Goal: Task Accomplishment & Management: Manage account settings

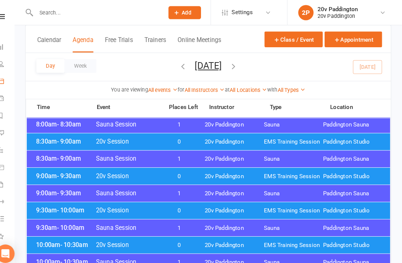
scroll to position [149, 0]
click at [57, 199] on div "9:30am - 10:00am 20v Session 0 20v Paddington EMS Training Session Paddington S…" at bounding box center [213, 205] width 353 height 16
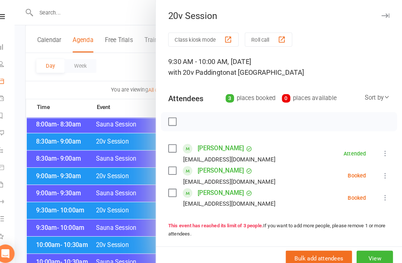
click at [381, 172] on button at bounding box center [385, 170] width 9 height 9
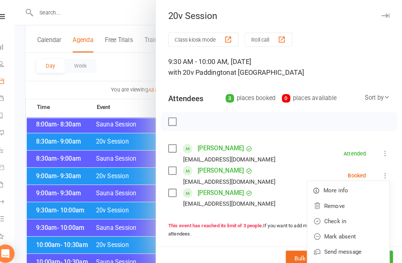
click at [326, 221] on link "Check in" at bounding box center [350, 215] width 80 height 15
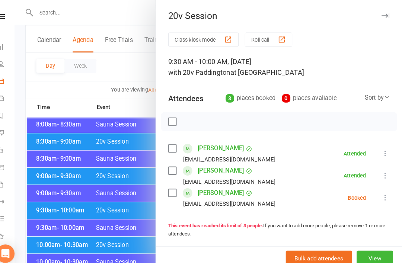
click at [382, 192] on icon at bounding box center [385, 192] width 7 height 7
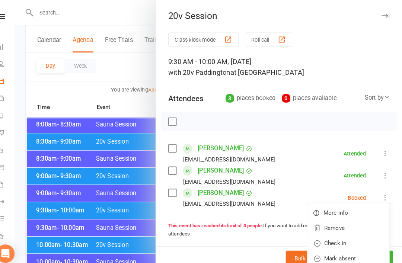
click at [328, 237] on link "Check in" at bounding box center [350, 236] width 80 height 15
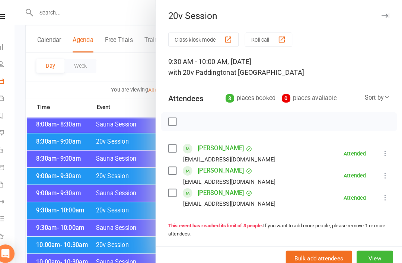
click at [51, 205] on div at bounding box center [213, 131] width 377 height 263
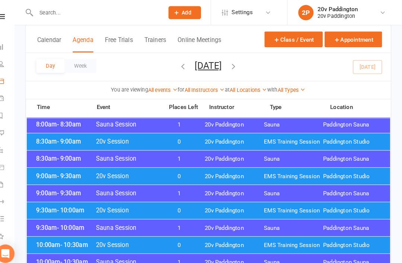
click at [61, 208] on div "9:30am - 10:00am 20v Session 0 20v Paddington EMS Training Session Paddington S…" at bounding box center [213, 205] width 353 height 16
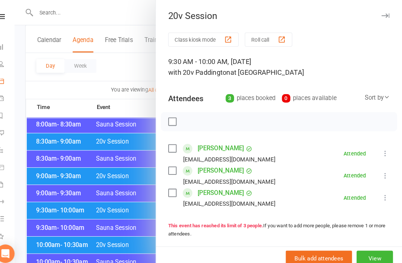
click at [74, 210] on div at bounding box center [213, 131] width 377 height 263
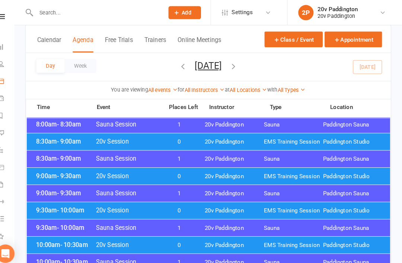
click at [63, 241] on div "10:00am - 10:30am 20v Session 0 20v Paddington EMS Training Session Paddington …" at bounding box center [213, 238] width 353 height 16
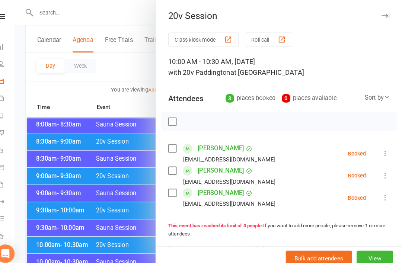
click at [382, 171] on icon at bounding box center [385, 170] width 7 height 7
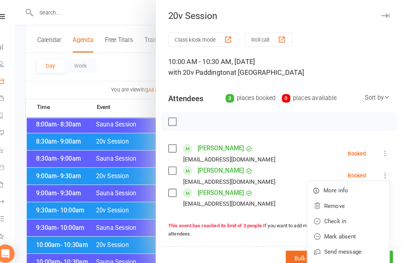
click at [322, 214] on link "Check in" at bounding box center [350, 215] width 80 height 15
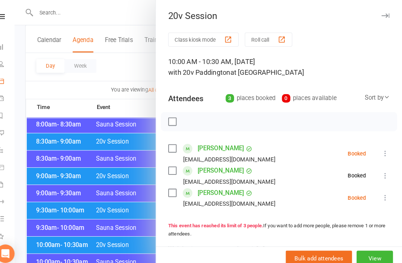
click at [381, 148] on button at bounding box center [385, 149] width 9 height 9
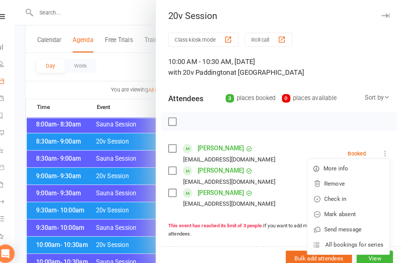
click at [330, 193] on link "Check in" at bounding box center [350, 193] width 80 height 15
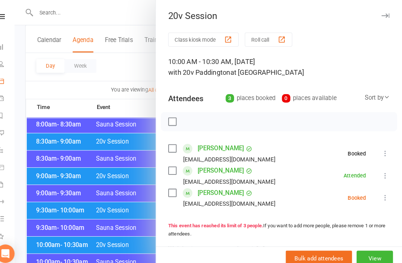
click at [382, 195] on icon at bounding box center [385, 192] width 7 height 7
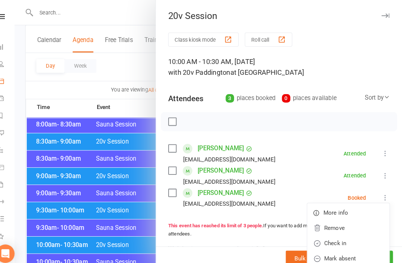
click at [335, 238] on link "Check in" at bounding box center [350, 236] width 80 height 15
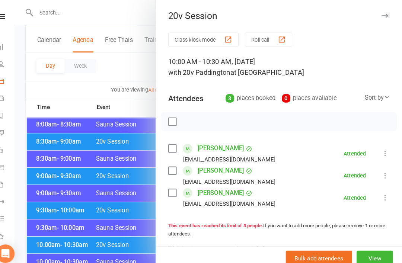
click at [52, 244] on div at bounding box center [213, 131] width 377 height 263
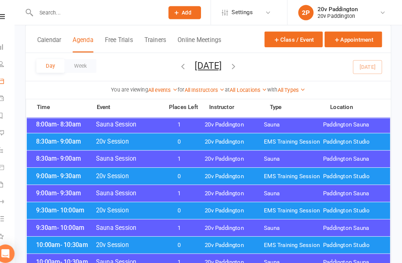
click at [58, 238] on span "10:00am - 10:30am" at bounding box center [75, 238] width 60 height 7
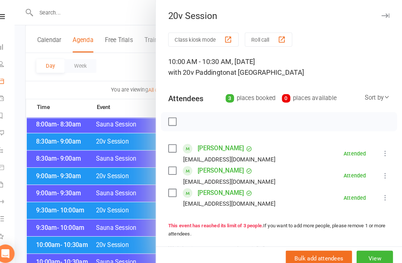
click at [56, 237] on div at bounding box center [213, 131] width 377 height 263
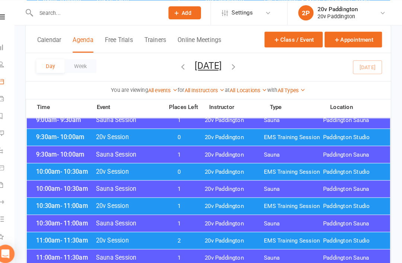
click at [45, 201] on span "10:30am - 11:00am" at bounding box center [75, 200] width 60 height 7
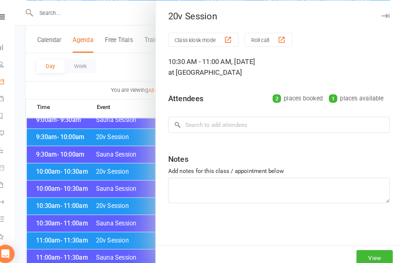
scroll to position [220, 0]
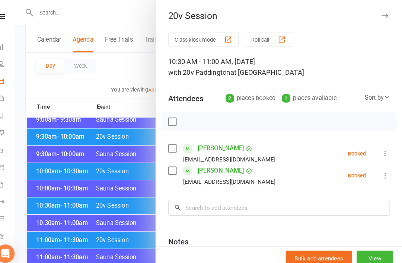
click at [382, 150] on icon at bounding box center [385, 149] width 7 height 7
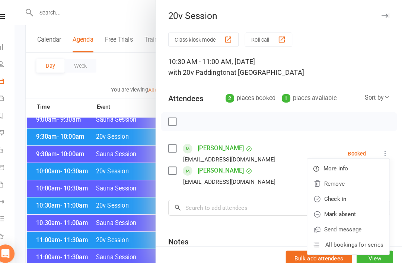
click at [326, 199] on link "Check in" at bounding box center [350, 193] width 80 height 15
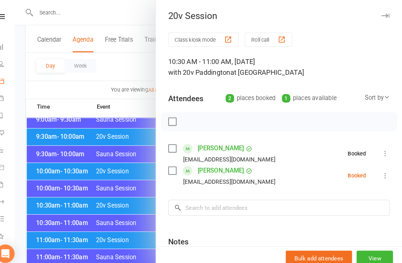
click at [382, 172] on icon at bounding box center [385, 170] width 7 height 7
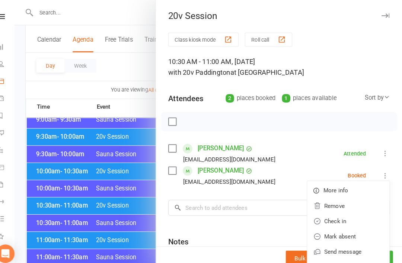
click at [328, 216] on link "Check in" at bounding box center [350, 215] width 80 height 15
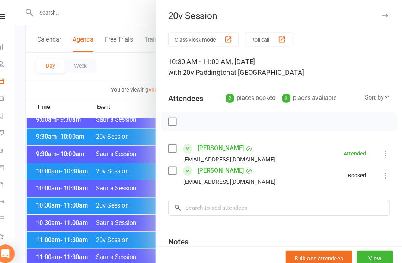
click at [62, 253] on div at bounding box center [213, 131] width 377 height 263
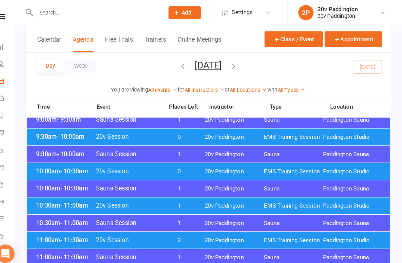
click at [89, 233] on span "11:00am - 11:30am" at bounding box center [75, 233] width 60 height 7
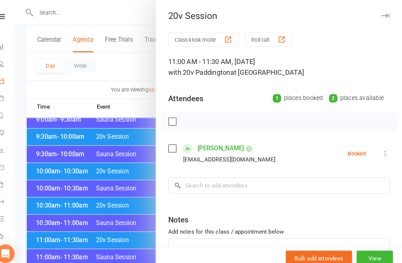
click at [382, 151] on icon at bounding box center [385, 149] width 7 height 7
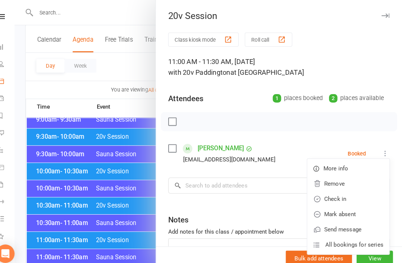
click at [320, 194] on link "Check in" at bounding box center [350, 193] width 80 height 15
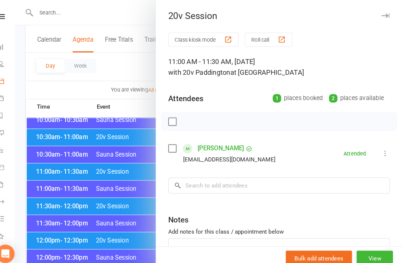
scroll to position [287, 0]
click at [54, 200] on div at bounding box center [213, 131] width 377 height 263
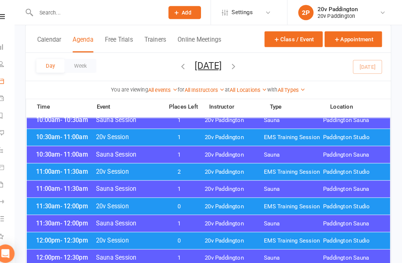
click at [75, 201] on span "- 12:00pm" at bounding box center [83, 200] width 27 height 7
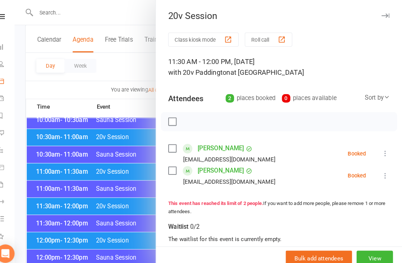
click at [76, 192] on div at bounding box center [213, 131] width 377 height 263
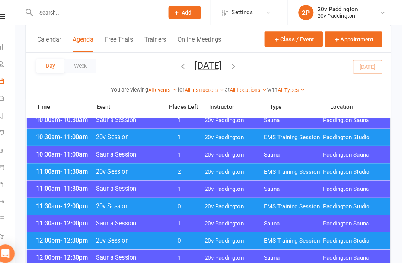
click at [52, 233] on span "12:00pm - 12:30pm" at bounding box center [75, 233] width 60 height 7
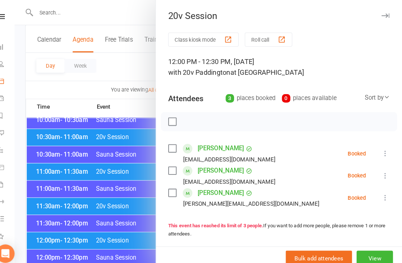
click at [45, 232] on div at bounding box center [213, 131] width 377 height 263
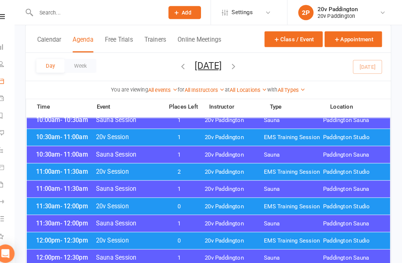
click at [45, 200] on span "11:30am - 12:00pm" at bounding box center [75, 200] width 60 height 7
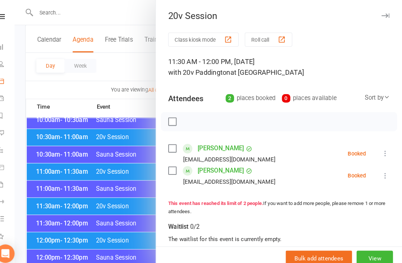
click at [53, 210] on div at bounding box center [213, 131] width 377 height 263
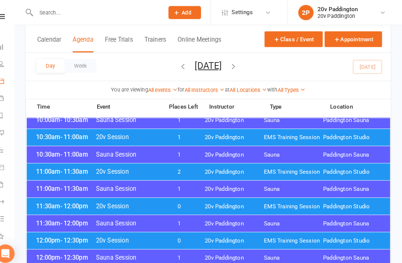
click at [51, 169] on span "11:00am - 11:30am" at bounding box center [75, 166] width 60 height 7
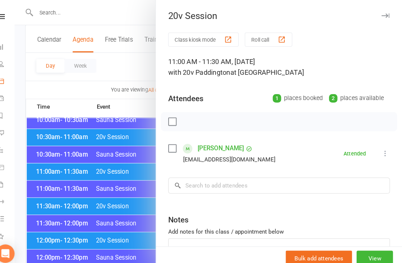
click at [47, 169] on div at bounding box center [213, 131] width 377 height 263
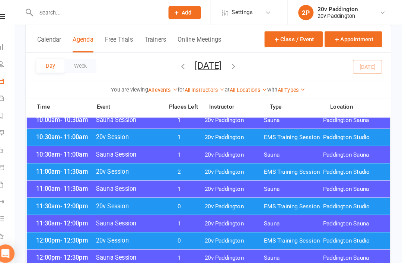
click at [70, 167] on span "- 11:30am" at bounding box center [83, 166] width 27 height 7
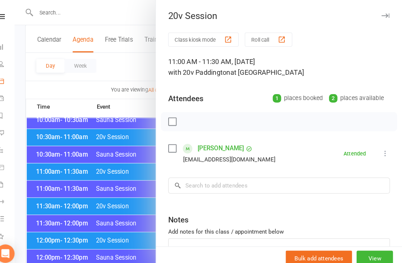
click at [43, 171] on div at bounding box center [213, 131] width 377 height 263
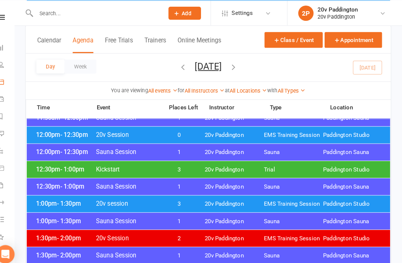
click at [47, 198] on span "1:00pm - 1:30pm" at bounding box center [75, 197] width 60 height 7
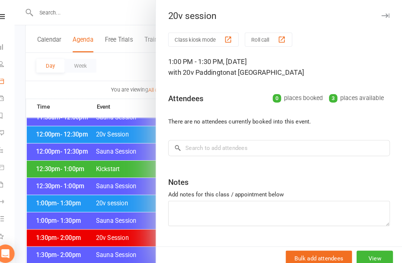
click at [51, 198] on div at bounding box center [213, 131] width 377 height 263
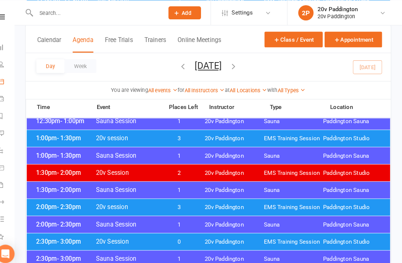
click at [43, 205] on div "2:00pm - 2:30pm 20v session 3 20v Paddington EMS Training Session [GEOGRAPHIC_D…" at bounding box center [213, 201] width 353 height 16
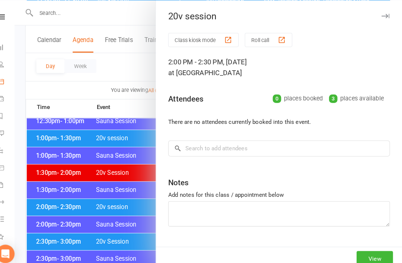
scroll to position [454, 0]
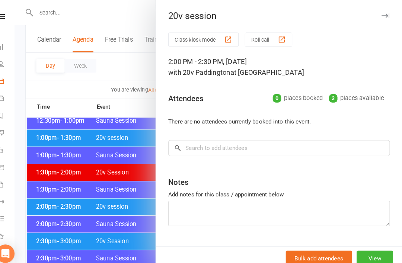
click at [45, 206] on div at bounding box center [213, 131] width 377 height 263
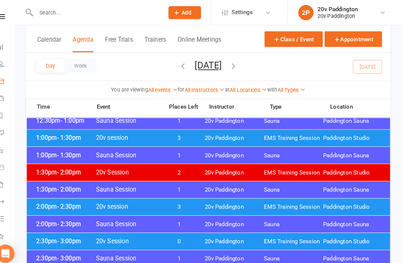
click at [47, 242] on div "2:30pm - 3:00pm 20v Session 0 20v Paddington EMS Training Session Paddington St…" at bounding box center [213, 235] width 353 height 16
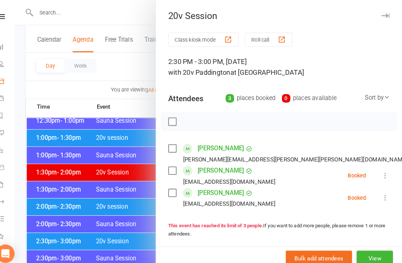
click at [44, 240] on div at bounding box center [213, 131] width 377 height 263
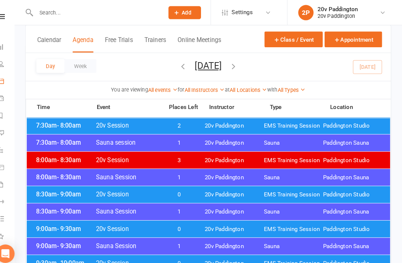
scroll to position [106, 0]
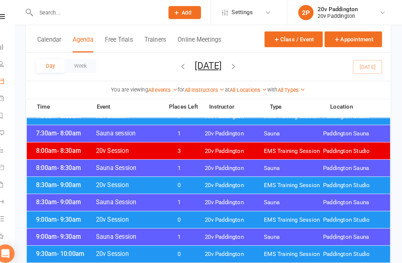
click at [318, 176] on div "8:30am - 9:00am 20v Session 0 20v Paddington EMS Training Session Paddington St…" at bounding box center [213, 180] width 353 height 16
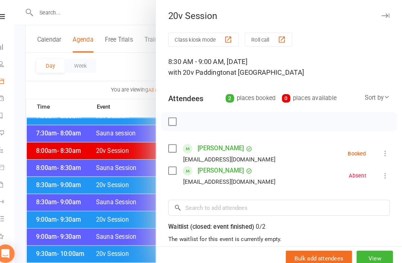
click at [382, 147] on icon at bounding box center [385, 149] width 7 height 7
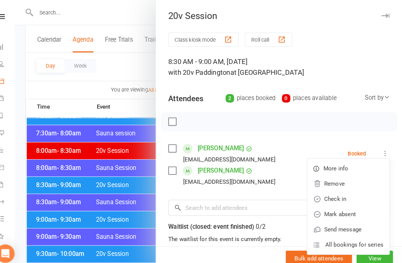
click at [351, 192] on link "Check in" at bounding box center [350, 193] width 80 height 15
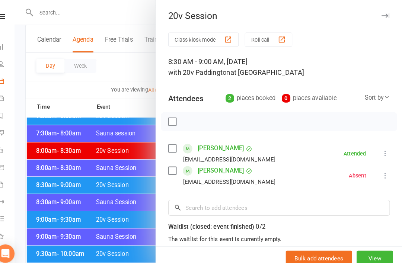
click at [119, 232] on div at bounding box center [213, 131] width 377 height 263
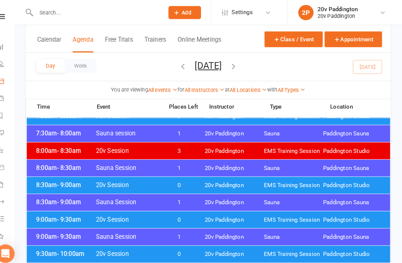
click at [188, 216] on span "0" at bounding box center [185, 213] width 39 height 7
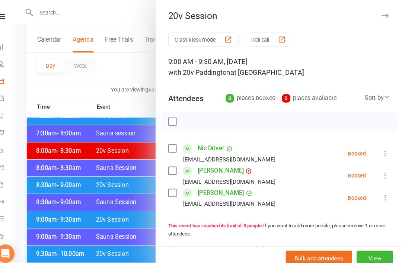
click at [382, 147] on icon at bounding box center [385, 149] width 7 height 7
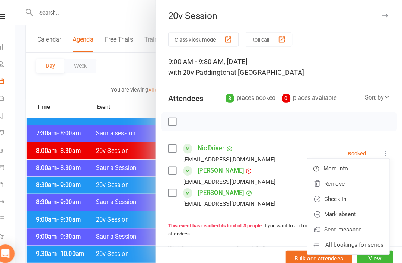
click at [346, 191] on link "Check in" at bounding box center [350, 193] width 80 height 15
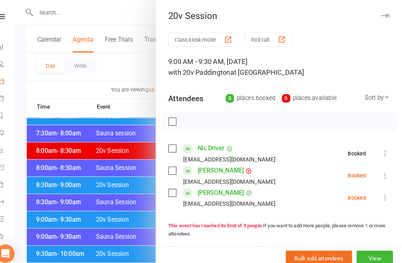
click at [382, 171] on icon at bounding box center [385, 170] width 7 height 7
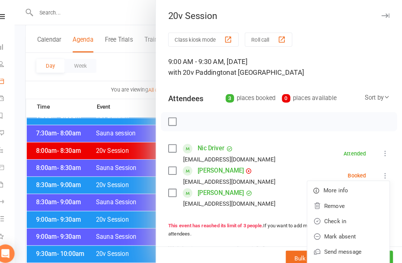
click at [341, 216] on link "Check in" at bounding box center [350, 215] width 80 height 15
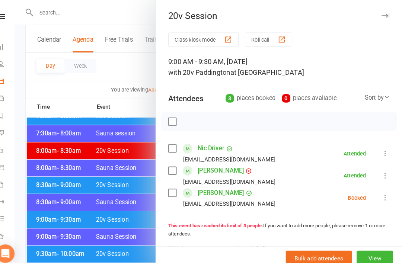
click at [384, 190] on div "Class kiosk mode Roll call 9:00 AM - 9:30 AM, Saturday, September, 13, 2025 wit…" at bounding box center [282, 211] width 239 height 359
click at [382, 195] on icon at bounding box center [385, 192] width 7 height 7
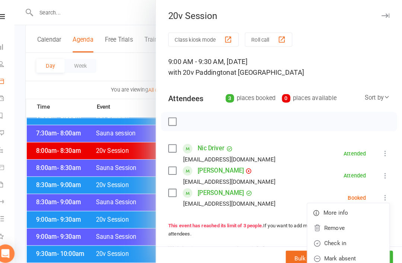
click at [345, 252] on link "Mark absent" at bounding box center [350, 251] width 80 height 15
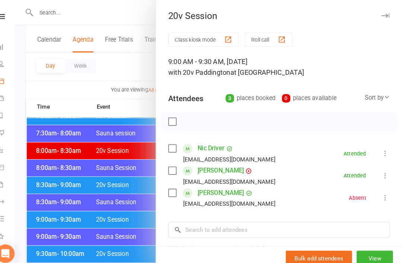
click at [105, 259] on div at bounding box center [213, 131] width 377 height 263
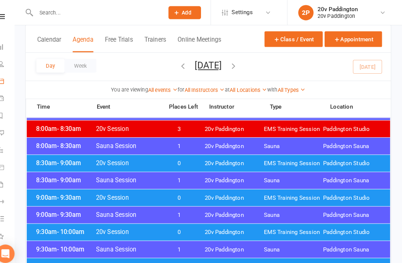
click at [212, 190] on span "20v Paddington" at bounding box center [239, 192] width 58 height 7
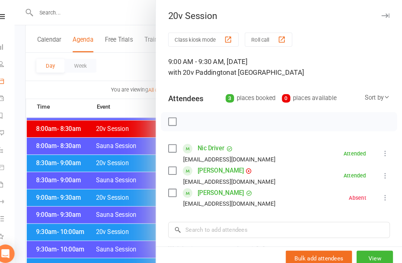
click at [118, 250] on div at bounding box center [213, 131] width 377 height 263
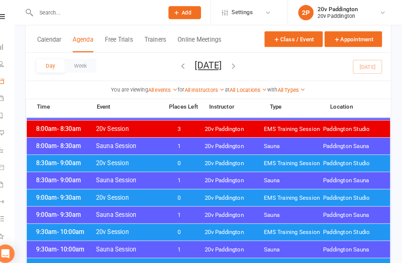
click at [178, 228] on span "0" at bounding box center [185, 226] width 39 height 7
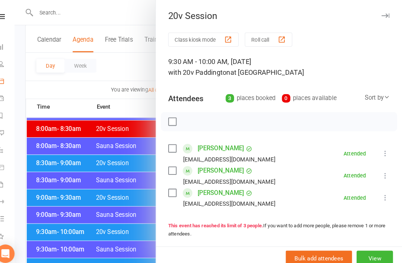
click at [131, 258] on div at bounding box center [213, 131] width 377 height 263
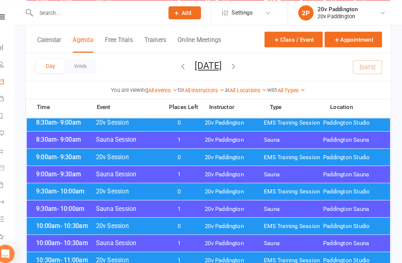
click at [210, 218] on span "20v Paddington" at bounding box center [239, 219] width 58 height 7
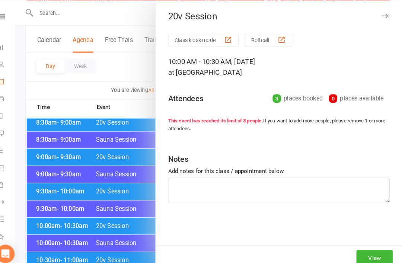
scroll to position [168, 0]
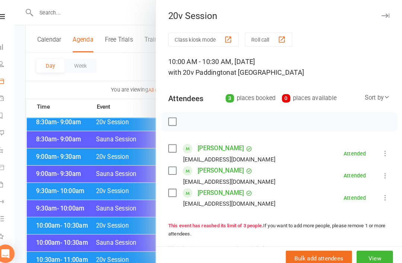
click at [121, 255] on div at bounding box center [213, 131] width 377 height 263
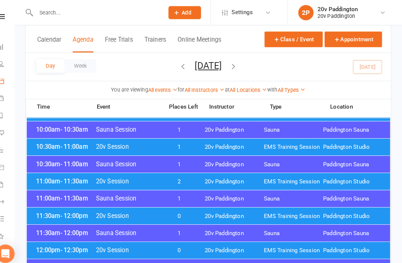
scroll to position [278, 0]
click at [197, 179] on div "11:00am - 11:30am 20v Session 2 20v Paddington EMS Training Session Paddington …" at bounding box center [213, 176] width 353 height 16
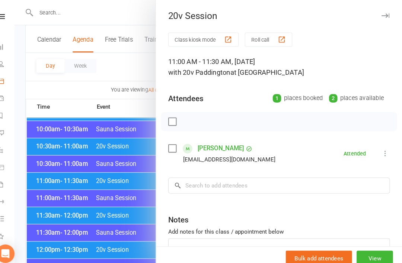
click at [134, 183] on div at bounding box center [213, 131] width 377 height 263
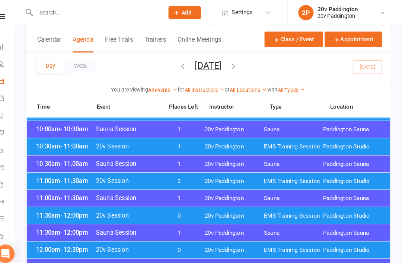
click at [141, 207] on span "20v Session" at bounding box center [134, 209] width 61 height 7
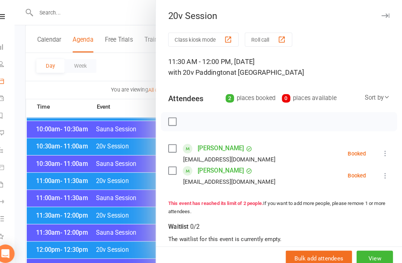
click at [130, 204] on div at bounding box center [213, 131] width 377 height 263
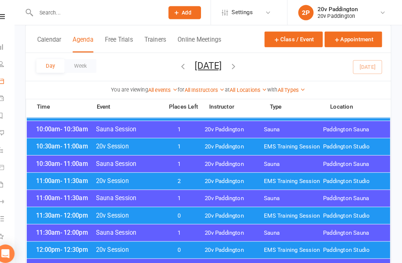
click at [147, 246] on div "12:00pm - 12:30pm 20v Session 0 20v Paddington EMS Training Session Paddington …" at bounding box center [213, 243] width 353 height 16
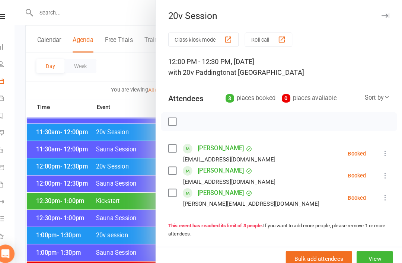
click at [125, 198] on div at bounding box center [213, 131] width 377 height 263
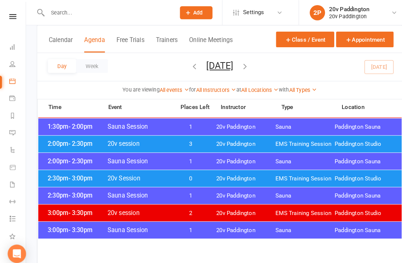
click at [227, 173] on span "20v Paddington" at bounding box center [239, 173] width 58 height 7
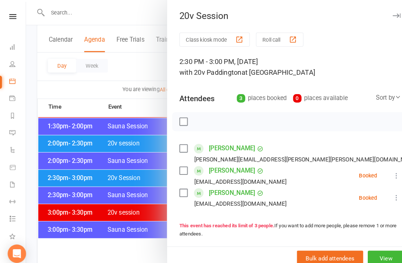
click at [128, 230] on div at bounding box center [213, 131] width 377 height 263
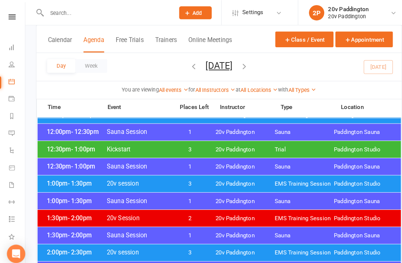
scroll to position [380, 6]
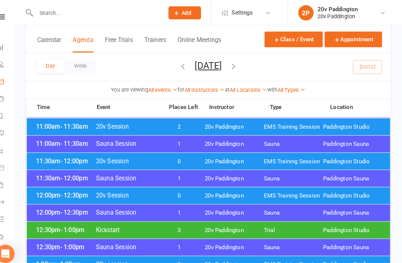
click at [217, 161] on div "11:30am - 12:00pm 20v Session 0 20v Paddington EMS Training Session [GEOGRAPHIC…" at bounding box center [213, 157] width 353 height 16
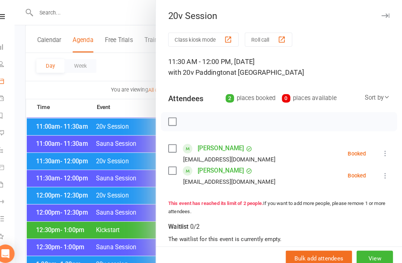
click at [122, 198] on div at bounding box center [213, 131] width 377 height 263
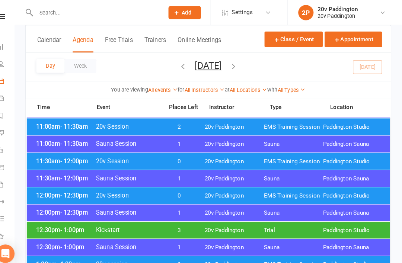
click at [189, 194] on div at bounding box center [213, 131] width 377 height 263
click at [210, 187] on span "20v Paddington" at bounding box center [239, 190] width 58 height 7
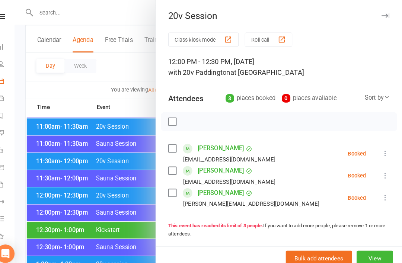
click at [131, 219] on div at bounding box center [213, 131] width 377 height 263
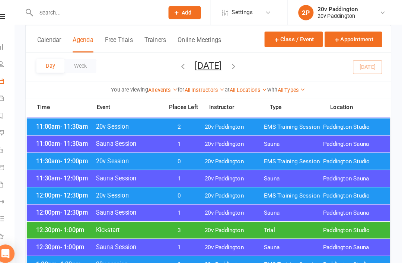
click at [288, 154] on span "EMS Training Session" at bounding box center [297, 156] width 58 height 7
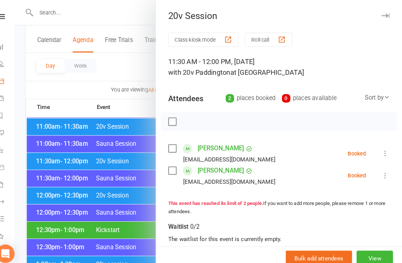
click at [106, 203] on div at bounding box center [213, 131] width 377 height 263
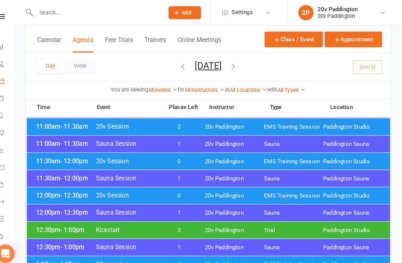
click at [181, 192] on span "0" at bounding box center [185, 190] width 39 height 7
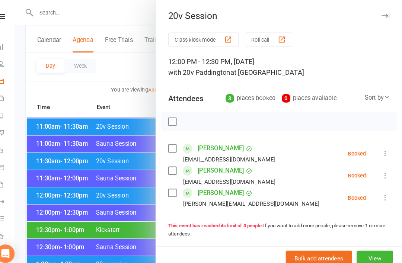
click at [113, 207] on div at bounding box center [213, 131] width 377 height 263
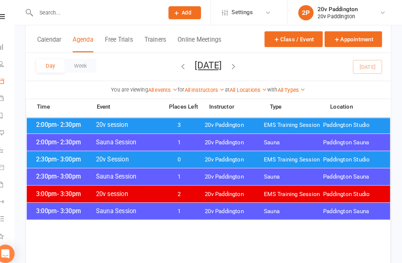
click at [309, 157] on span "EMS Training Session" at bounding box center [297, 155] width 58 height 7
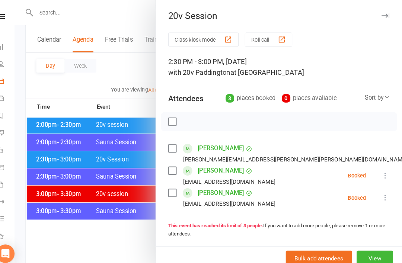
click at [114, 227] on div at bounding box center [213, 131] width 377 height 263
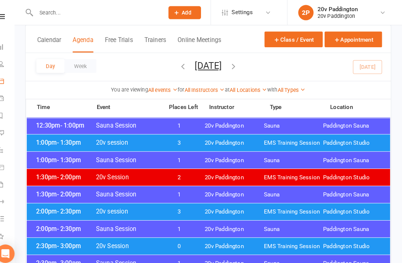
scroll to position [448, 0]
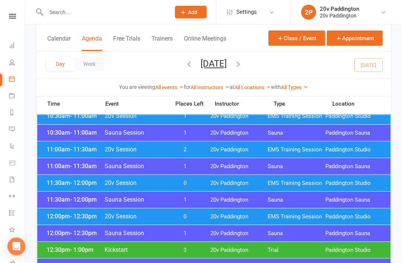
click at [227, 68] on button "[DATE]" at bounding box center [214, 63] width 26 height 10
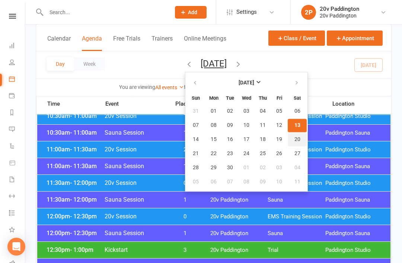
click at [294, 140] on span "20" at bounding box center [297, 140] width 6 height 6
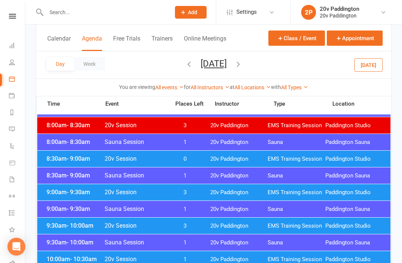
scroll to position [123, 0]
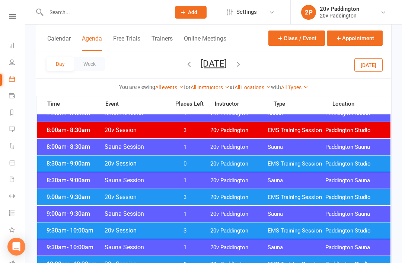
click at [265, 197] on span "20v Paddington" at bounding box center [239, 197] width 58 height 7
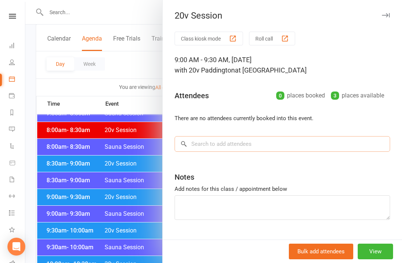
click at [282, 147] on input "search" at bounding box center [283, 144] width 216 height 16
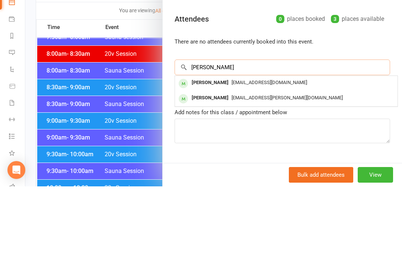
type input "Dixie"
click at [286, 154] on div "coulton@familylawchambers.com.au" at bounding box center [286, 159] width 217 height 11
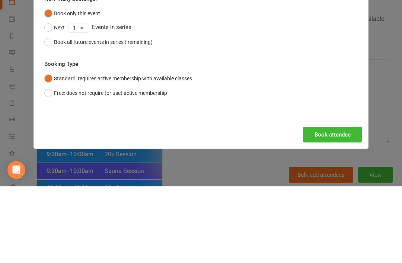
scroll to position [200, 0]
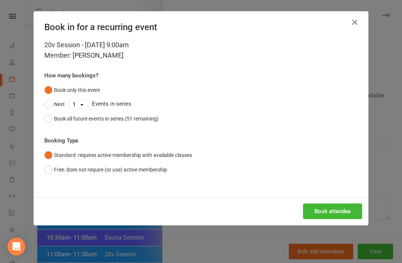
click at [325, 209] on button "Book attendee" at bounding box center [332, 212] width 59 height 16
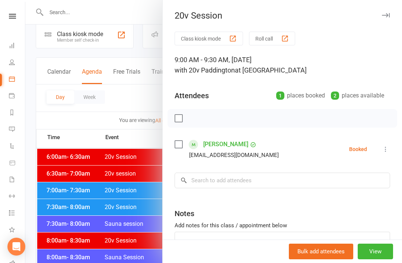
scroll to position [0, 0]
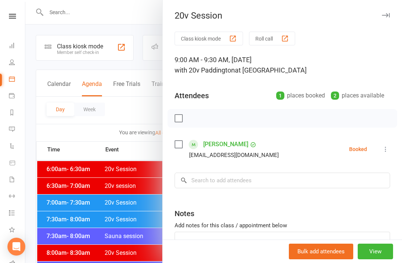
click at [67, 163] on div at bounding box center [213, 131] width 377 height 263
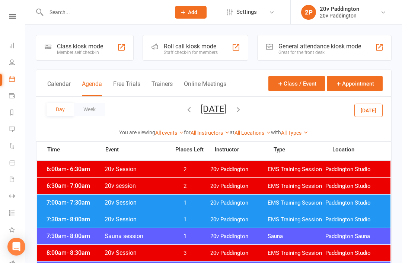
click at [381, 113] on button "[DATE]" at bounding box center [368, 109] width 28 height 13
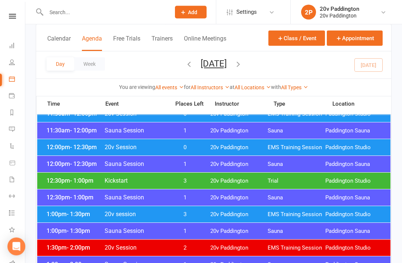
click at [61, 150] on span "12:00pm - 12:30pm" at bounding box center [75, 147] width 60 height 7
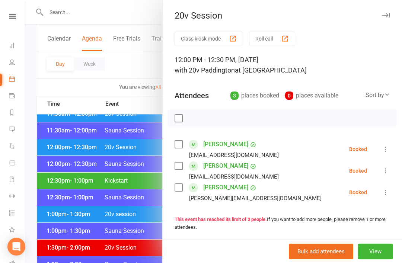
click at [380, 196] on li "Nina Vitti Nina.moussu@gmail.com Booked More info Remove Check in Mark absent S…" at bounding box center [283, 193] width 216 height 22
click at [383, 193] on icon at bounding box center [385, 192] width 7 height 7
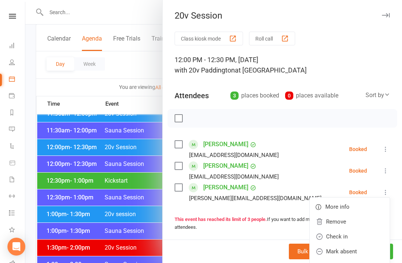
click at [351, 220] on link "Remove" at bounding box center [350, 221] width 80 height 15
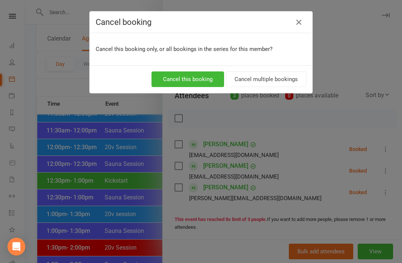
click at [206, 80] on button "Cancel this booking" at bounding box center [188, 79] width 73 height 16
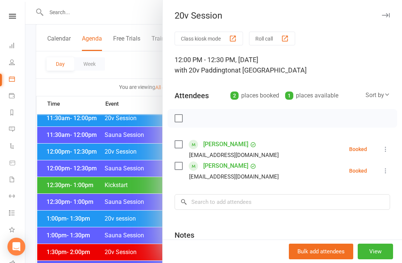
scroll to position [345, 0]
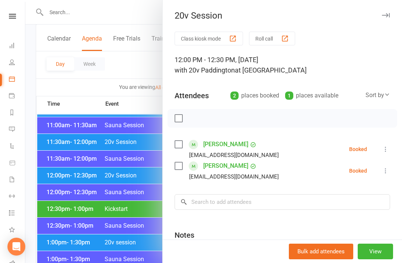
click at [67, 142] on div at bounding box center [213, 131] width 377 height 263
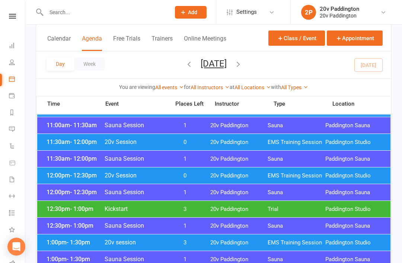
click at [67, 143] on span "11:30am - 12:00pm" at bounding box center [75, 141] width 60 height 7
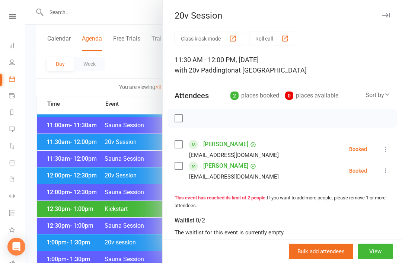
click at [236, 150] on link "[PERSON_NAME]" at bounding box center [225, 144] width 45 height 12
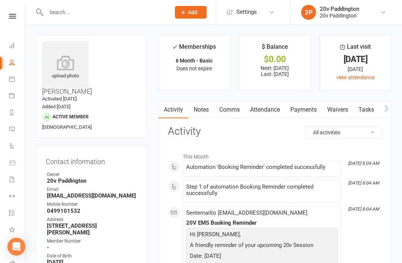
click at [246, 116] on link "Attendance" at bounding box center [265, 109] width 40 height 17
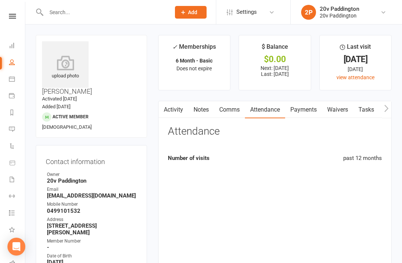
click at [234, 112] on link "Comms" at bounding box center [229, 109] width 31 height 17
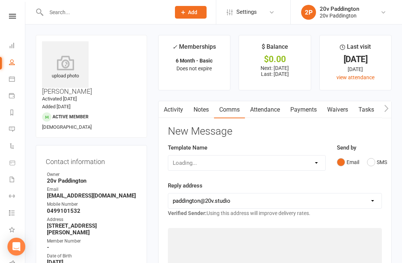
click at [386, 155] on button "SMS" at bounding box center [377, 162] width 20 height 14
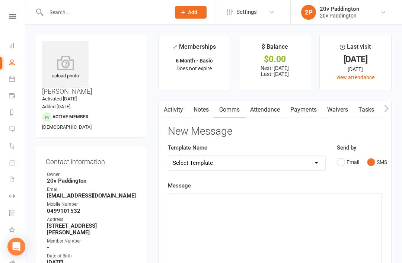
click at [376, 156] on button "SMS" at bounding box center [377, 162] width 20 height 14
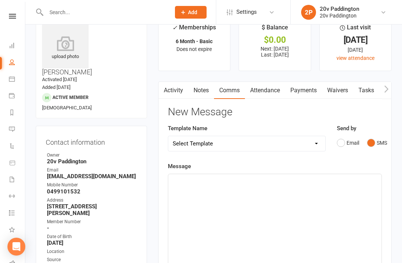
click at [264, 199] on div "﻿" at bounding box center [274, 230] width 213 height 112
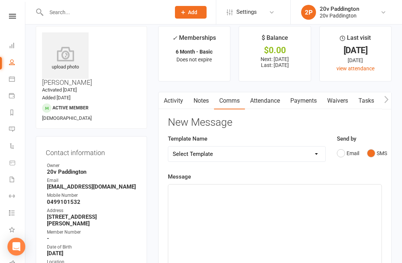
scroll to position [9, 0]
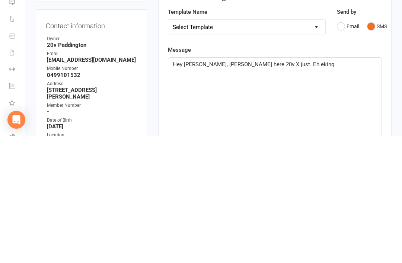
click at [243, 188] on span "Hey Andrea, Zac here 20v X just. Eh eking" at bounding box center [254, 191] width 162 height 7
click at [250, 187] on p "Hey Andrea, Zac here 20v X just. Eh eking" at bounding box center [275, 191] width 204 height 9
click at [309, 187] on p "Hey Andrea, Zac here 20v - checking. Eh eking" at bounding box center [275, 191] width 204 height 9
click at [308, 185] on div "Hey Andrea, Zac here 20v - checking. Eh eking" at bounding box center [274, 241] width 213 height 112
click at [290, 187] on p "Hey Andrea, Zac here 20v - chec" at bounding box center [275, 191] width 204 height 9
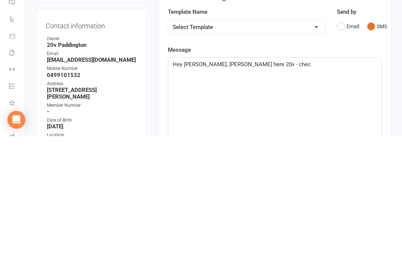
click at [298, 185] on div "Hey Andrea, Zac here 20v - chec" at bounding box center [274, 241] width 213 height 112
click at [291, 185] on div "Hey Andrea, Zac here 20v - chec" at bounding box center [274, 241] width 213 height 112
click at [289, 185] on div "Hey Andrea, Zac here 20v - chec" at bounding box center [274, 241] width 213 height 112
click at [239, 185] on div "Hey Andrea, Zac here 20v - chec" at bounding box center [274, 241] width 213 height 112
click at [249, 185] on div "Hey Andrea, Zac here 20v - chec" at bounding box center [274, 241] width 213 height 112
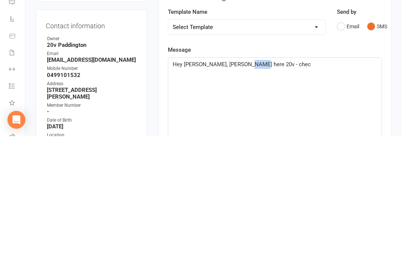
click at [247, 185] on div "Hey Andrea, Zac here 20v - chec" at bounding box center [274, 241] width 213 height 112
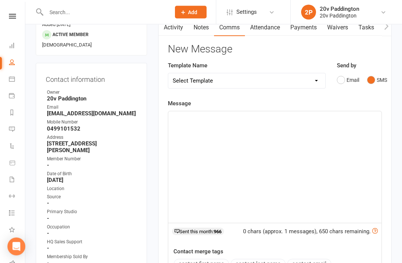
scroll to position [0, 0]
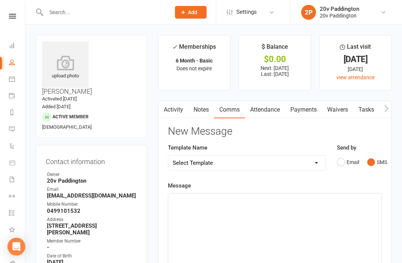
click at [15, 124] on link "Messages" at bounding box center [17, 130] width 17 height 17
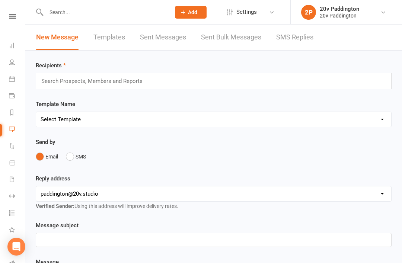
click at [16, 74] on link "Calendar" at bounding box center [17, 79] width 17 height 17
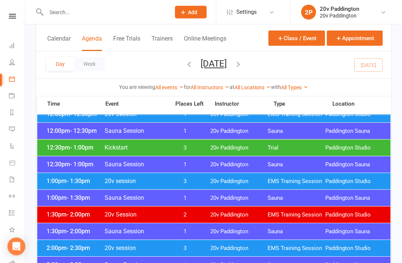
scroll to position [407, 0]
click at [51, 181] on span "1:00pm - 1:30pm" at bounding box center [75, 181] width 60 height 7
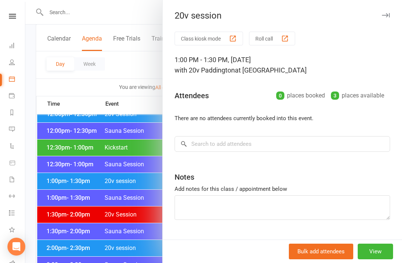
click at [59, 185] on div at bounding box center [213, 131] width 377 height 263
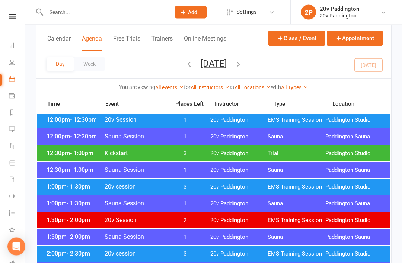
click at [54, 254] on span "2:00pm - 2:30pm" at bounding box center [75, 254] width 60 height 7
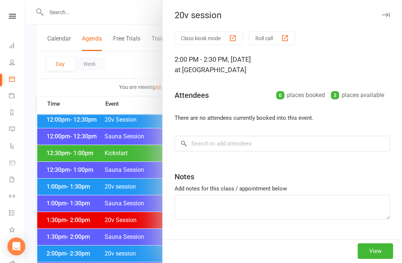
scroll to position [401, 0]
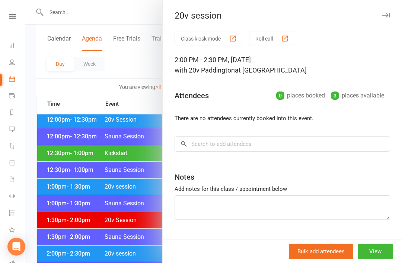
click at [57, 256] on div at bounding box center [213, 131] width 377 height 263
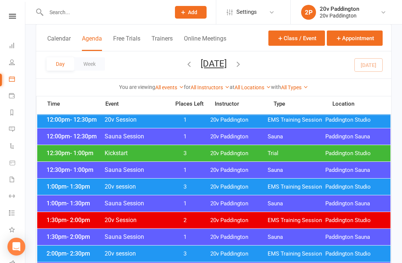
click at [49, 189] on span "1:00pm - 1:30pm" at bounding box center [75, 186] width 60 height 7
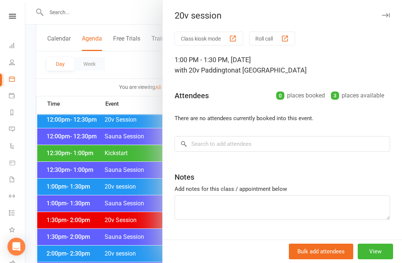
click at [51, 192] on div at bounding box center [213, 131] width 377 height 263
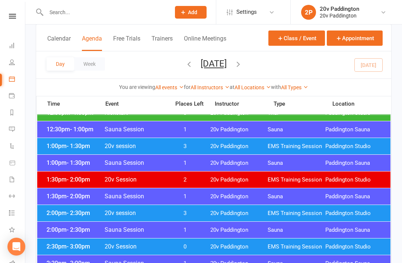
scroll to position [440, 0]
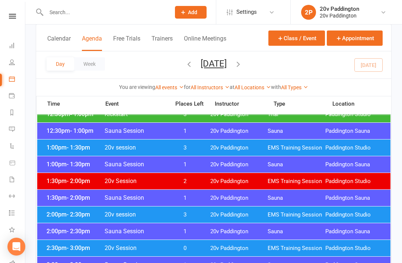
click at [58, 180] on span "1:30pm - 2:00pm" at bounding box center [75, 181] width 60 height 7
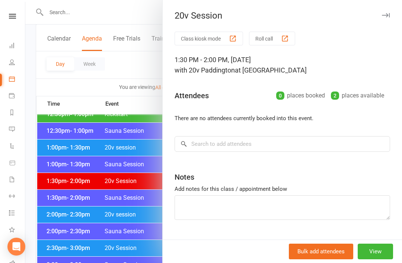
click at [61, 188] on div at bounding box center [213, 131] width 377 height 263
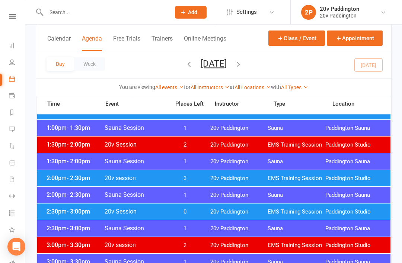
scroll to position [477, 0]
click at [54, 216] on div "2:30pm - 3:00pm 20v Session 0 20v Paddington EMS Training Session Paddington St…" at bounding box center [213, 212] width 353 height 16
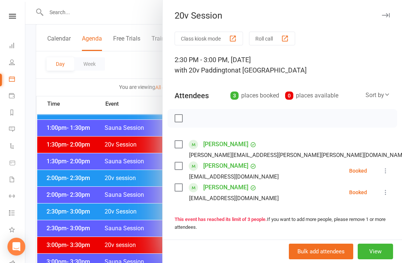
click at [58, 211] on div at bounding box center [213, 131] width 377 height 263
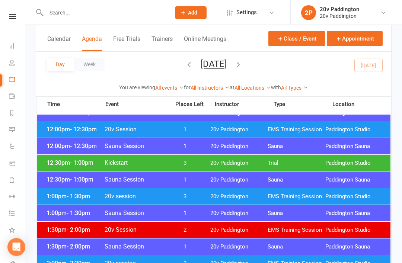
click at [60, 169] on div "12:30pm - 1:00pm Kickstart 3 20v Paddington Trial Paddington Studio" at bounding box center [213, 162] width 353 height 16
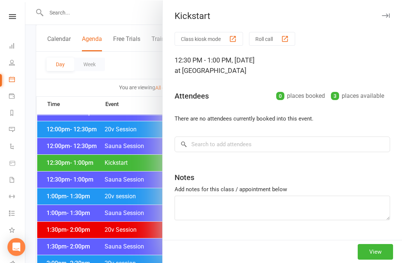
scroll to position [392, 0]
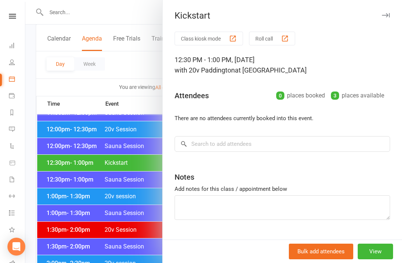
click at [59, 165] on div at bounding box center [213, 131] width 377 height 263
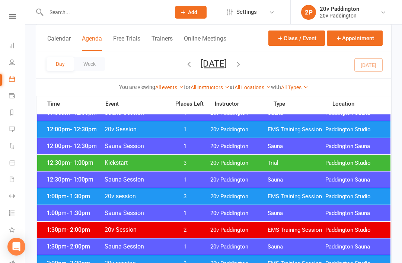
click at [55, 201] on div "1:00pm - 1:30pm 20v session 3 20v Paddington EMS Training Session [GEOGRAPHIC_D…" at bounding box center [213, 196] width 353 height 16
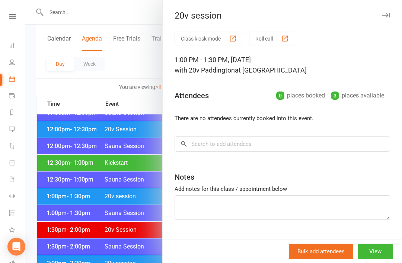
click at [54, 204] on div at bounding box center [213, 131] width 377 height 263
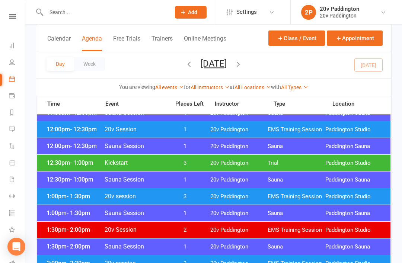
click at [19, 126] on link "Messages" at bounding box center [17, 130] width 17 height 17
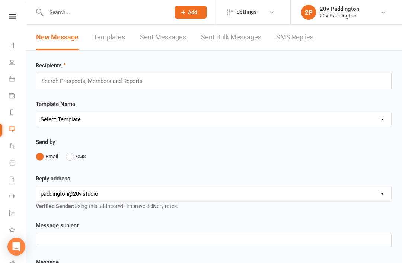
click at [297, 36] on link "SMS Replies" at bounding box center [294, 38] width 37 height 26
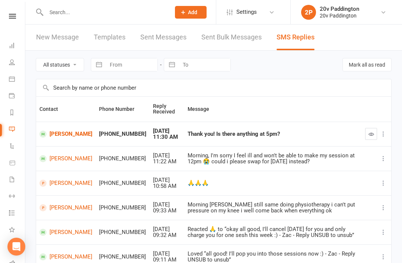
click at [55, 136] on link "[PERSON_NAME]" at bounding box center [65, 134] width 53 height 7
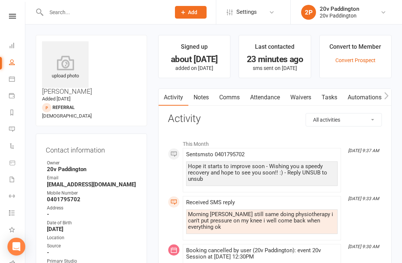
click at [12, 131] on icon at bounding box center [12, 129] width 6 height 6
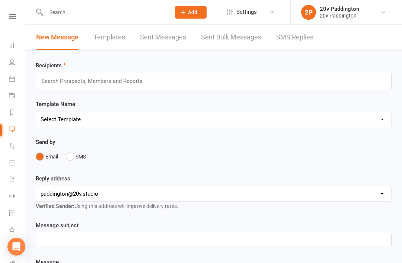
click at [300, 47] on link "SMS Replies" at bounding box center [294, 38] width 37 height 26
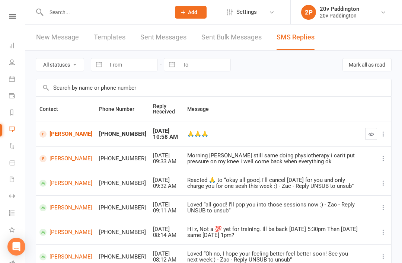
click at [369, 134] on icon "button" at bounding box center [372, 134] width 6 height 6
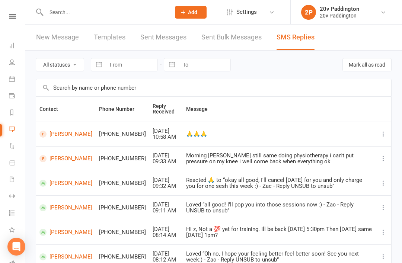
click at [13, 127] on icon at bounding box center [12, 129] width 6 height 6
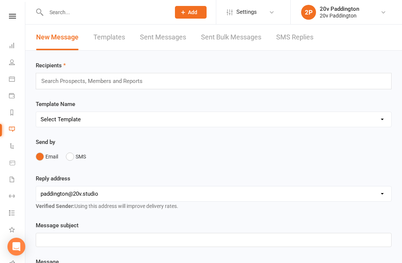
click at [306, 29] on link "SMS Replies" at bounding box center [294, 38] width 37 height 26
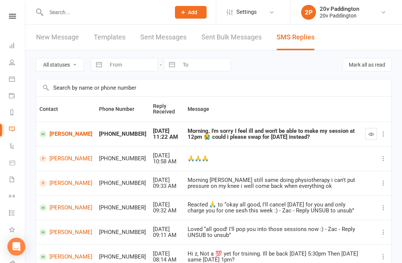
click at [57, 134] on link "[PERSON_NAME]" at bounding box center [65, 134] width 53 height 7
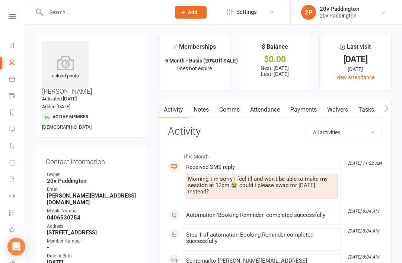
click at [225, 112] on link "Comms" at bounding box center [229, 109] width 31 height 17
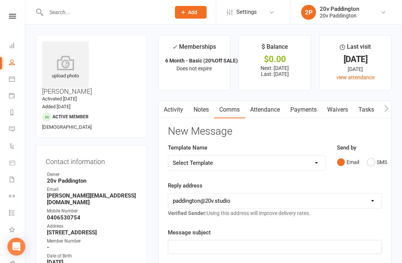
click at [369, 157] on button "SMS" at bounding box center [377, 162] width 20 height 14
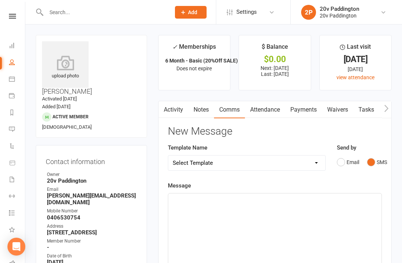
click at [306, 220] on div "﻿" at bounding box center [274, 250] width 213 height 112
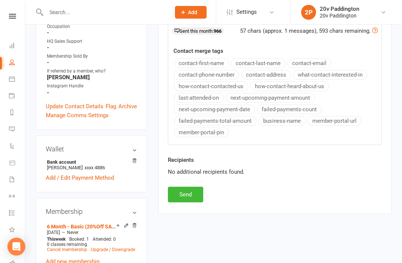
click at [198, 194] on button "Send" at bounding box center [185, 195] width 35 height 16
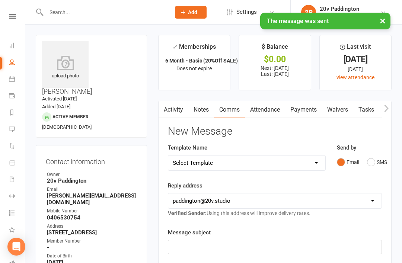
click at [5, 129] on li "Messages" at bounding box center [12, 130] width 25 height 17
click at [5, 130] on li "Messages" at bounding box center [12, 130] width 25 height 17
click at [10, 126] on icon at bounding box center [12, 129] width 6 height 6
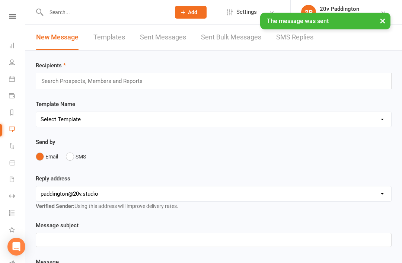
click at [297, 39] on link "SMS Replies" at bounding box center [294, 38] width 37 height 26
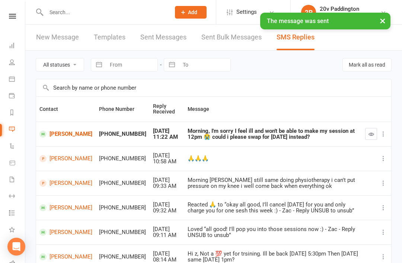
click at [377, 136] on button "button" at bounding box center [371, 134] width 12 height 12
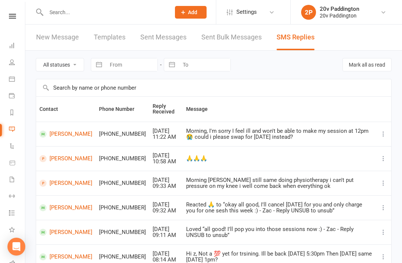
click at [14, 79] on icon at bounding box center [12, 79] width 6 height 6
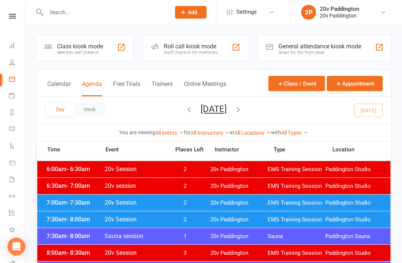
click at [217, 111] on button "[DATE]" at bounding box center [214, 109] width 26 height 10
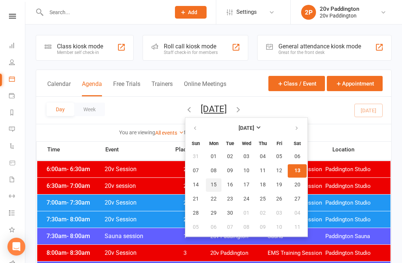
click at [206, 180] on button "15" at bounding box center [214, 184] width 16 height 13
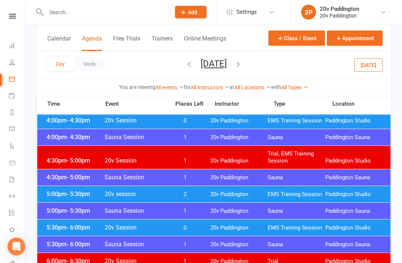
click at [59, 201] on div "5:00pm - 5:30pm 20v session 2 20v Paddington EMS Training Session Paddington St…" at bounding box center [213, 195] width 353 height 16
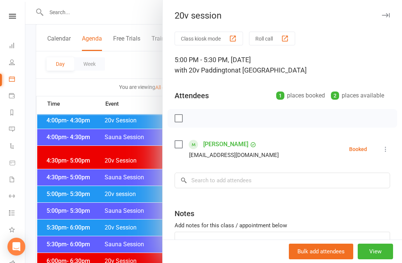
click at [57, 201] on div at bounding box center [213, 131] width 377 height 263
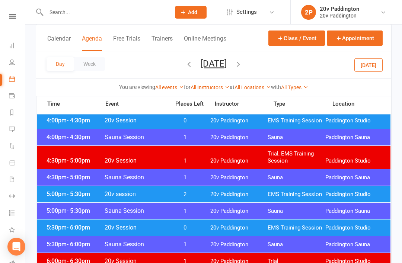
click at [57, 234] on div "5:30pm - 6:00pm 20v Session 0 20v Paddington EMS Training Session Paddington St…" at bounding box center [213, 228] width 353 height 16
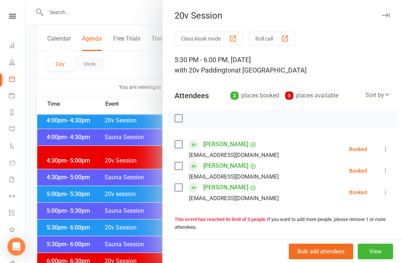
click at [61, 233] on div at bounding box center [213, 131] width 377 height 263
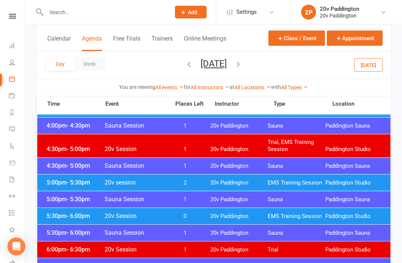
click at [56, 186] on div "5:00pm - 5:30pm 20v session 2 20v Paddington EMS Training Session Paddington St…" at bounding box center [213, 183] width 353 height 16
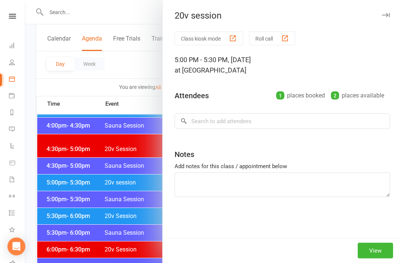
scroll to position [667, 0]
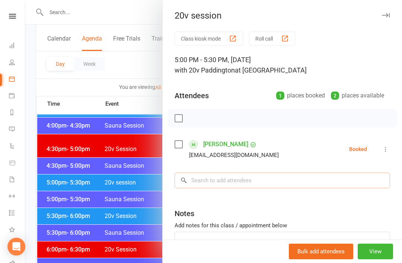
click at [222, 184] on input "search" at bounding box center [283, 181] width 216 height 16
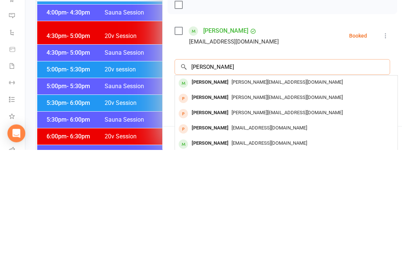
type input "[PERSON_NAME]"
click at [255, 193] on span "[PERSON_NAME][EMAIL_ADDRESS][DOMAIN_NAME]" at bounding box center [287, 196] width 111 height 6
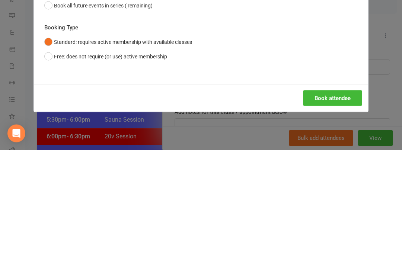
scroll to position [780, 0]
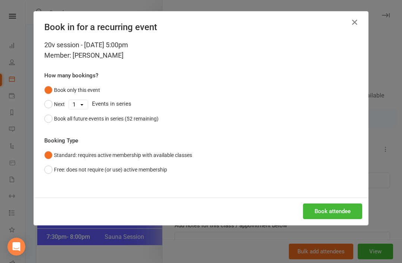
click at [340, 209] on button "Book attendee" at bounding box center [332, 212] width 59 height 16
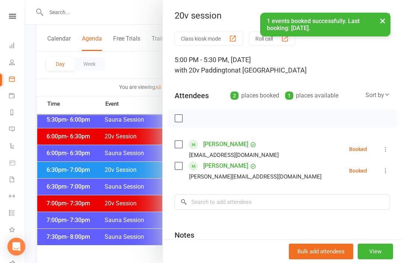
click at [11, 130] on icon at bounding box center [12, 129] width 6 height 6
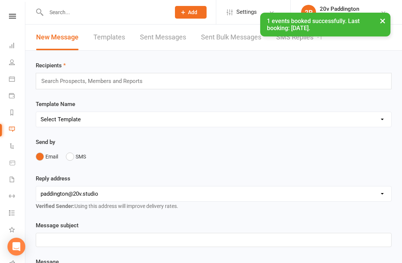
click at [293, 42] on link "SMS Replies -1" at bounding box center [299, 38] width 47 height 26
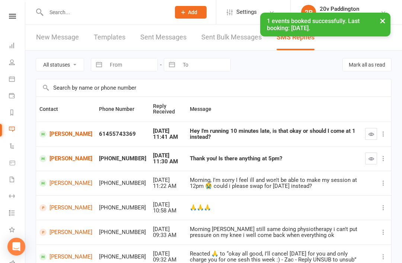
click at [50, 138] on link "[PERSON_NAME]" at bounding box center [65, 134] width 53 height 7
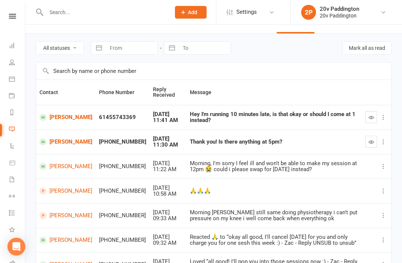
click at [57, 140] on link "[PERSON_NAME]" at bounding box center [65, 141] width 53 height 7
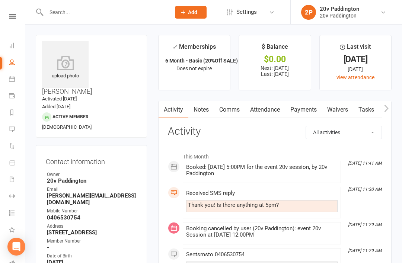
click at [235, 103] on link "Comms" at bounding box center [229, 109] width 31 height 17
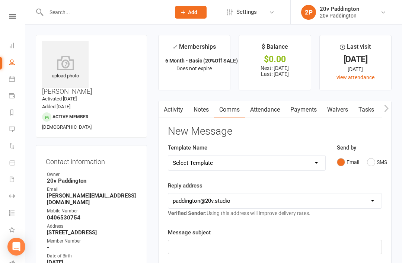
click at [379, 159] on button "SMS" at bounding box center [377, 162] width 20 height 14
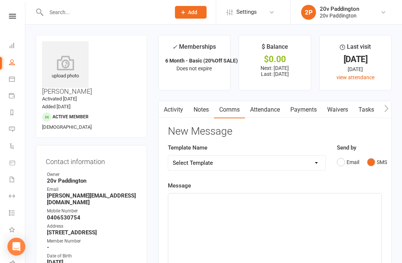
click at [300, 235] on div "﻿" at bounding box center [274, 250] width 213 height 112
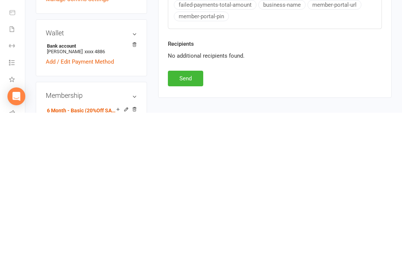
click at [186, 221] on button "Send" at bounding box center [185, 229] width 35 height 16
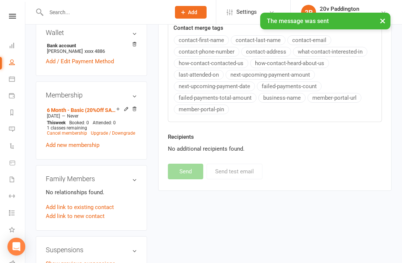
click at [17, 130] on link "Messages -1" at bounding box center [17, 130] width 17 height 17
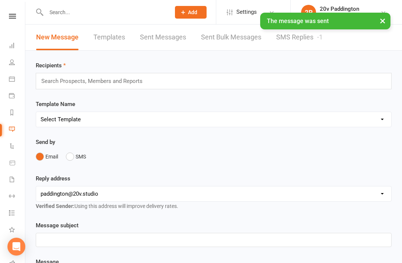
click at [318, 39] on div "-1" at bounding box center [320, 37] width 6 height 8
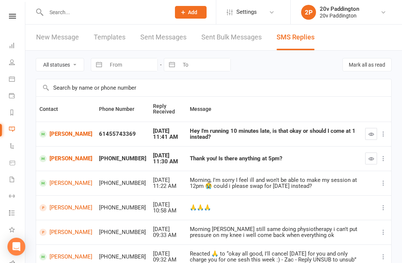
click at [53, 136] on link "[PERSON_NAME]" at bounding box center [65, 134] width 53 height 7
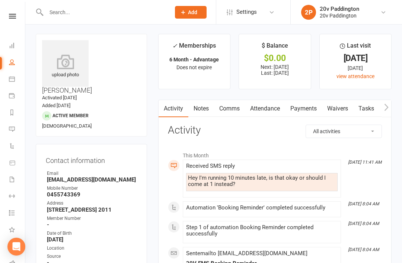
click at [231, 113] on link "Comms" at bounding box center [229, 108] width 31 height 17
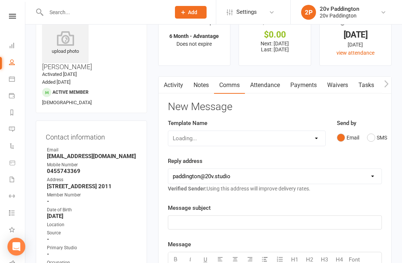
scroll to position [25, 0]
click at [373, 141] on button "SMS" at bounding box center [377, 137] width 20 height 14
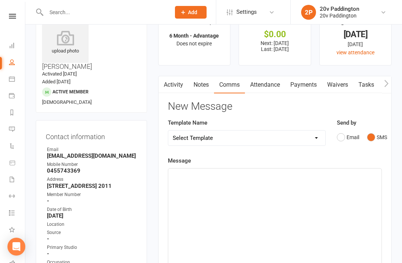
click at [299, 207] on div "﻿" at bounding box center [274, 225] width 213 height 112
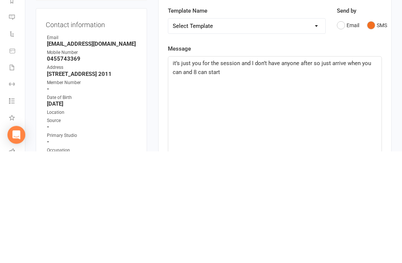
click at [194, 172] on span "it’s just you for the session and I don’t have anyone after so just arrive when…" at bounding box center [273, 180] width 200 height 16
click at [199, 172] on span "it’s just you for the session and I don’t have anyone after so just arrive when…" at bounding box center [273, 180] width 200 height 16
click at [247, 171] on p "it’s just you for the session and I don’t have anyone after so just arrive when…" at bounding box center [275, 180] width 204 height 18
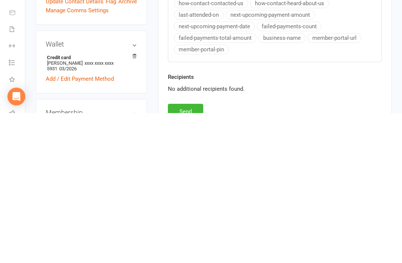
click at [190, 254] on button "Send" at bounding box center [185, 262] width 35 height 16
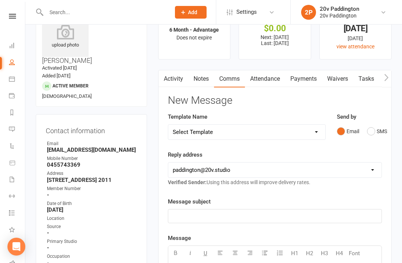
scroll to position [0, 0]
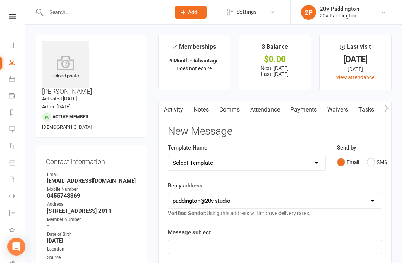
click at [9, 128] on icon at bounding box center [12, 129] width 6 height 6
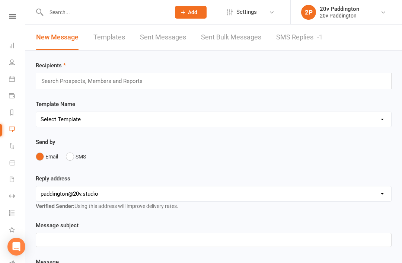
click at [309, 42] on link "SMS Replies -1" at bounding box center [299, 38] width 47 height 26
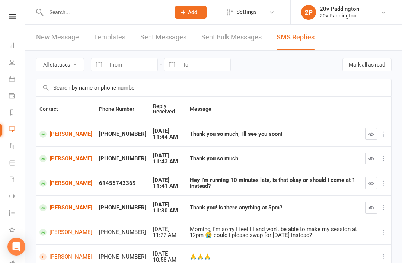
click at [48, 211] on link "[PERSON_NAME]" at bounding box center [65, 207] width 53 height 7
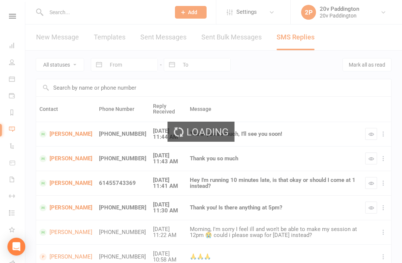
click at [53, 206] on div "Loading" at bounding box center [201, 131] width 402 height 263
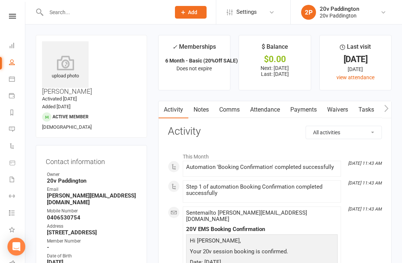
click at [101, 12] on input "text" at bounding box center [104, 12] width 121 height 10
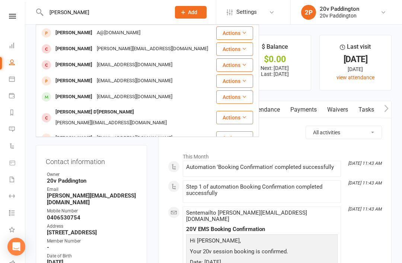
type input "[PERSON_NAME]"
click at [102, 96] on div "[EMAIL_ADDRESS][DOMAIN_NAME]" at bounding box center [135, 97] width 80 height 11
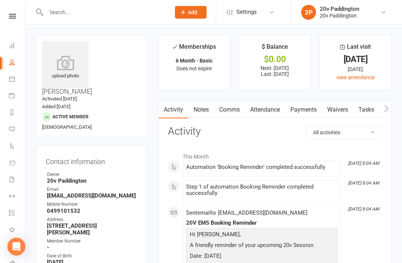
click at [20, 136] on link "Messages" at bounding box center [17, 130] width 17 height 17
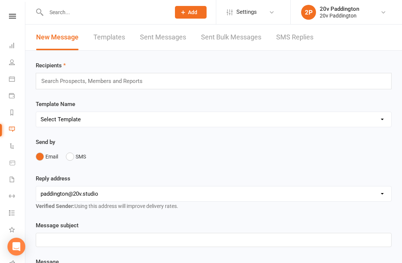
click at [307, 48] on link "SMS Replies" at bounding box center [294, 38] width 37 height 26
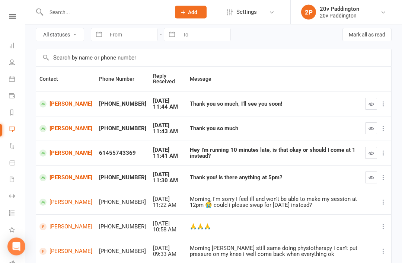
scroll to position [30, 0]
click at [366, 178] on button "button" at bounding box center [371, 178] width 12 height 12
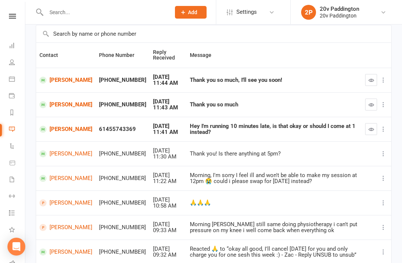
click at [367, 132] on button "button" at bounding box center [371, 129] width 12 height 12
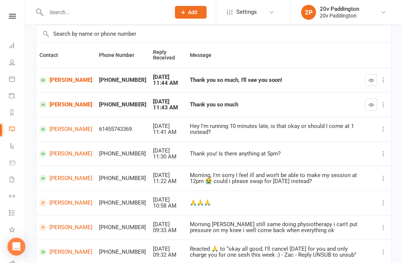
click at [373, 109] on button "button" at bounding box center [371, 105] width 12 height 12
click at [370, 83] on button "button" at bounding box center [371, 80] width 12 height 12
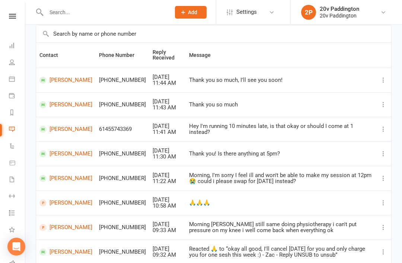
click at [18, 81] on link "Calendar" at bounding box center [17, 79] width 17 height 17
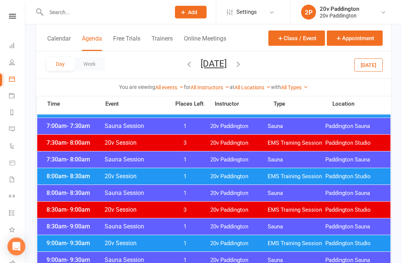
click at [367, 68] on button "[DATE]" at bounding box center [368, 64] width 28 height 13
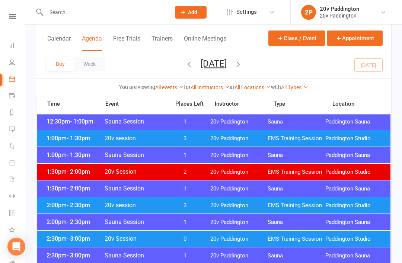
scroll to position [451, 0]
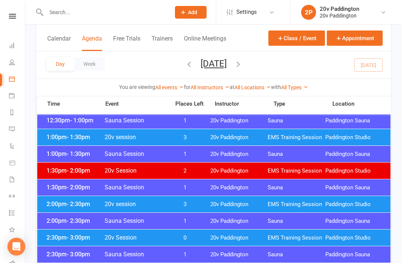
click at [63, 218] on span "2:00pm - 2:30pm" at bounding box center [75, 220] width 60 height 7
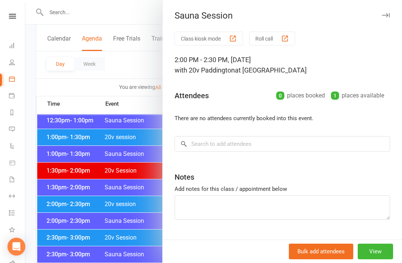
click at [57, 209] on div at bounding box center [213, 131] width 377 height 263
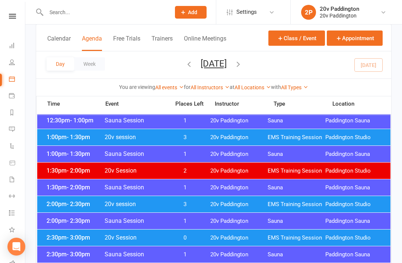
click at [57, 212] on div "2:00pm - 2:30pm 20v session 3 20v Paddington EMS Training Session [GEOGRAPHIC_D…" at bounding box center [213, 204] width 353 height 16
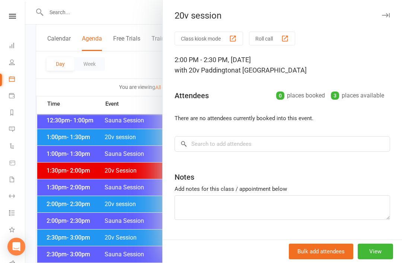
click at [59, 213] on div at bounding box center [213, 131] width 377 height 263
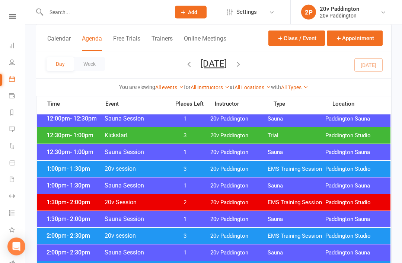
click at [58, 176] on div "1:00pm - 1:30pm 20v session 3 20v Paddington EMS Training Session [GEOGRAPHIC_D…" at bounding box center [213, 169] width 353 height 16
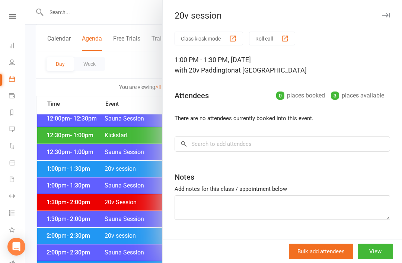
click at [44, 159] on div at bounding box center [213, 131] width 377 height 263
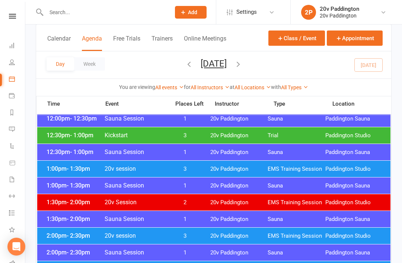
click at [52, 175] on div "1:00pm - 1:30pm 20v session 3 20v Paddington EMS Training Session [GEOGRAPHIC_D…" at bounding box center [213, 169] width 353 height 16
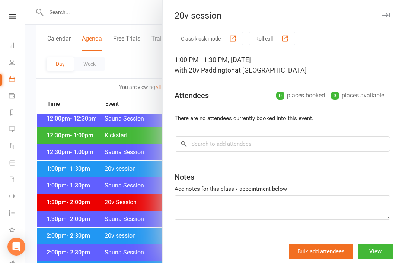
click at [53, 180] on div at bounding box center [213, 131] width 377 height 263
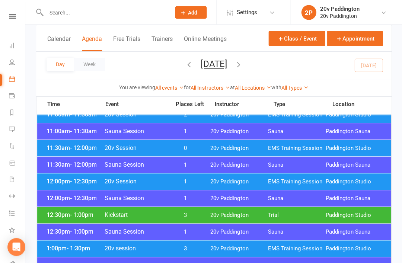
click at [345, 182] on span "Paddington Studio" at bounding box center [354, 181] width 58 height 7
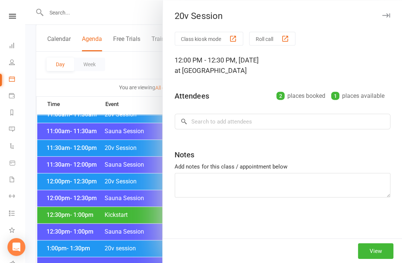
scroll to position [340, 0]
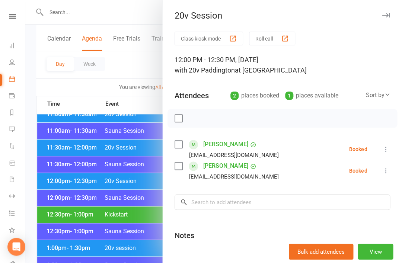
click at [385, 151] on icon at bounding box center [385, 149] width 7 height 7
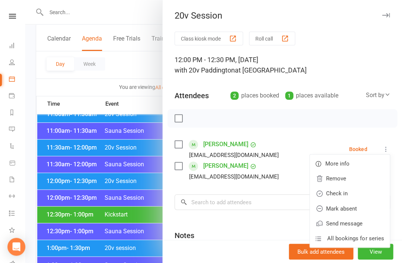
click at [345, 194] on link "Check in" at bounding box center [350, 193] width 80 height 15
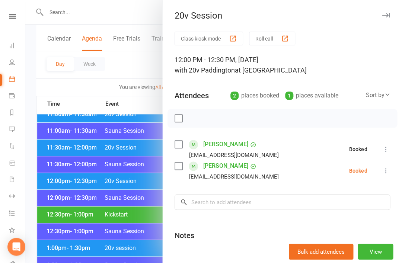
click at [383, 169] on icon at bounding box center [385, 170] width 7 height 7
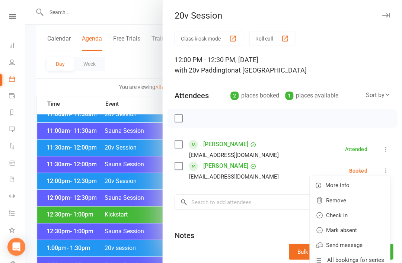
click at [344, 216] on link "Check in" at bounding box center [350, 215] width 80 height 15
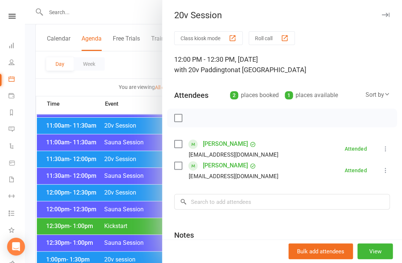
click at [52, 160] on div at bounding box center [213, 131] width 377 height 263
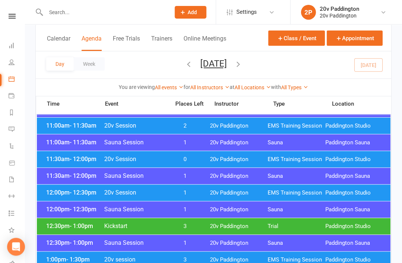
click at [54, 167] on div at bounding box center [213, 126] width 353 height 586
click at [51, 166] on div "11:30am - 12:00pm 20v Session 0 20v Paddington EMS Training Session [GEOGRAPHIC…" at bounding box center [213, 159] width 353 height 16
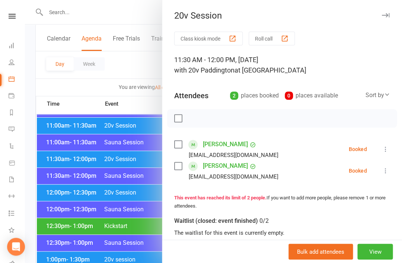
click at [381, 148] on button at bounding box center [385, 149] width 9 height 9
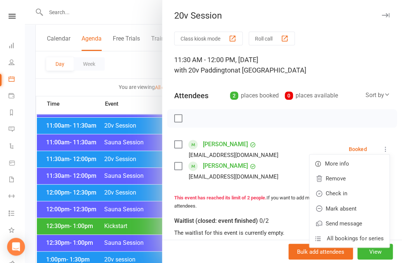
click at [345, 195] on link "Check in" at bounding box center [350, 193] width 80 height 15
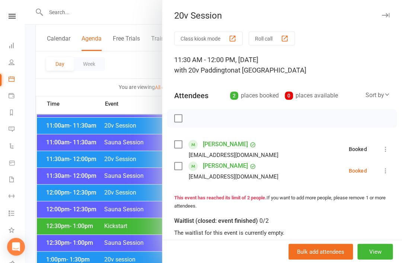
click at [382, 175] on button at bounding box center [385, 170] width 9 height 9
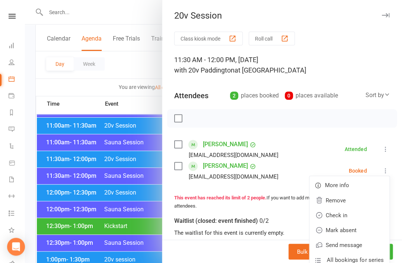
click at [353, 230] on link "Mark absent" at bounding box center [350, 230] width 80 height 15
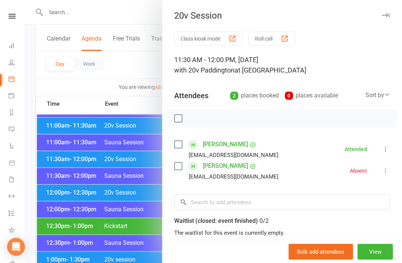
click at [215, 169] on link "[PERSON_NAME]" at bounding box center [225, 166] width 45 height 12
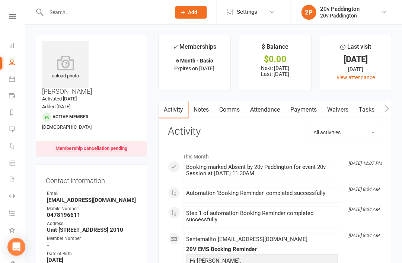
click at [262, 111] on link "Attendance" at bounding box center [265, 109] width 40 height 17
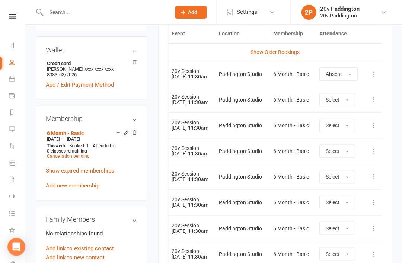
scroll to position [417, 0]
